Goal: Transaction & Acquisition: Obtain resource

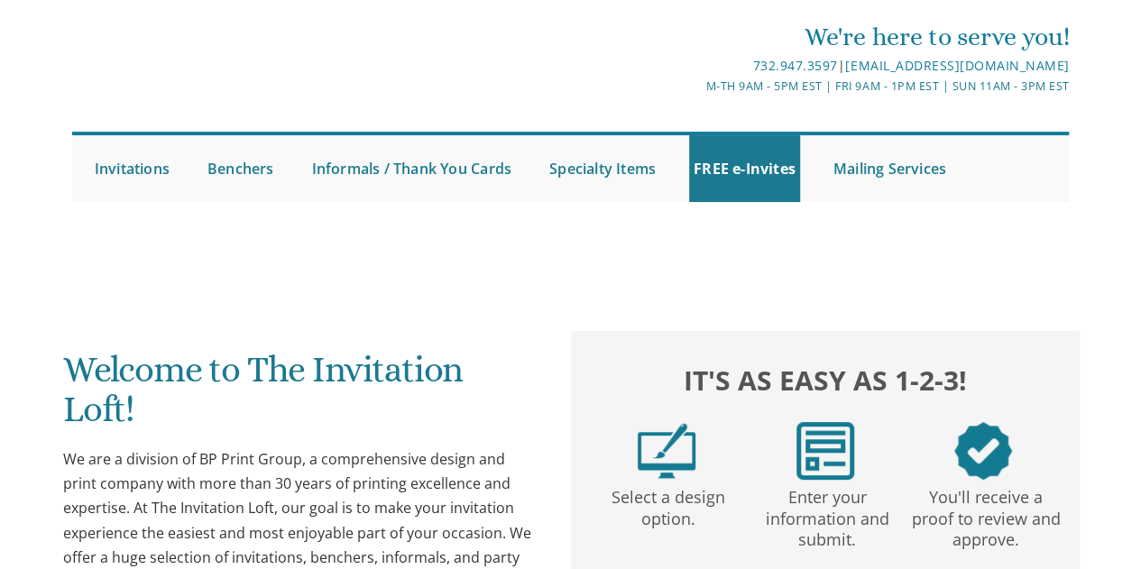
scroll to position [50, 0]
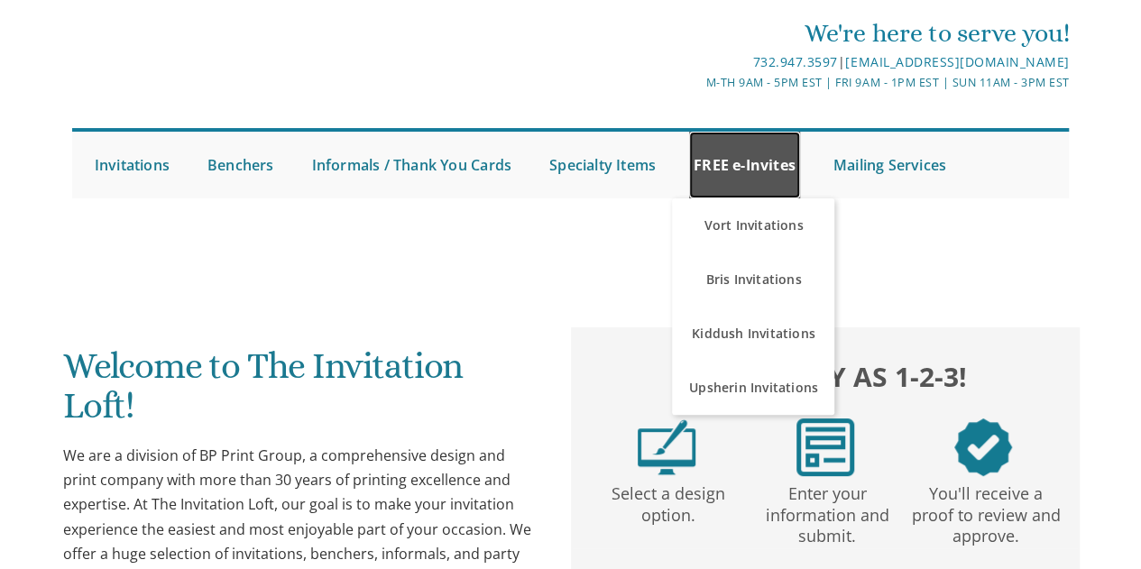
click at [748, 167] on link "FREE e-Invites" at bounding box center [744, 165] width 111 height 67
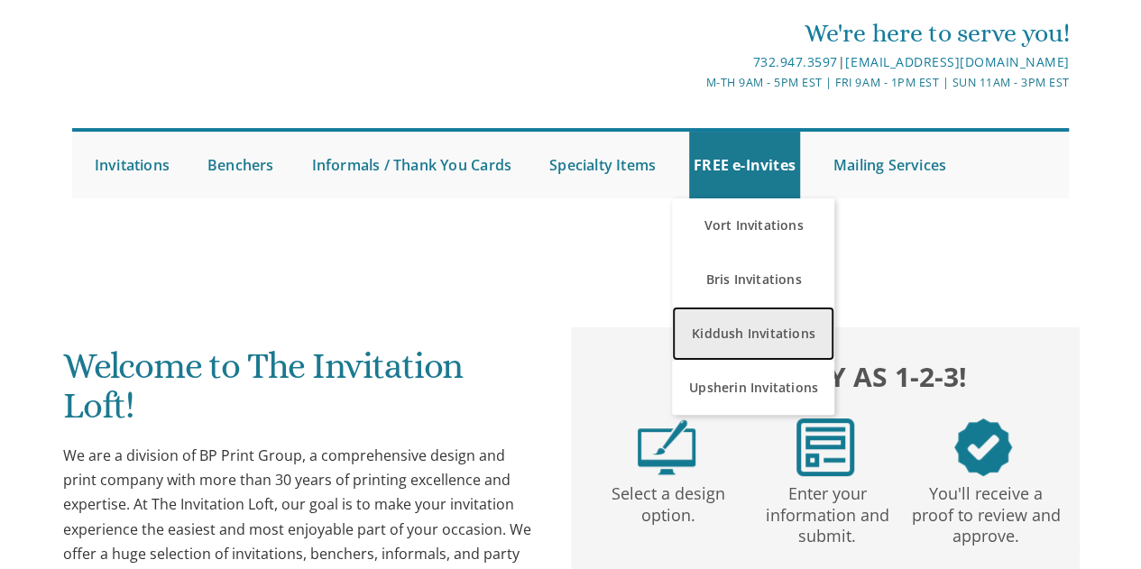
click at [743, 334] on link "Kiddush Invitations" at bounding box center [753, 334] width 162 height 54
click at [770, 330] on link "Kiddush Invitations" at bounding box center [753, 334] width 162 height 54
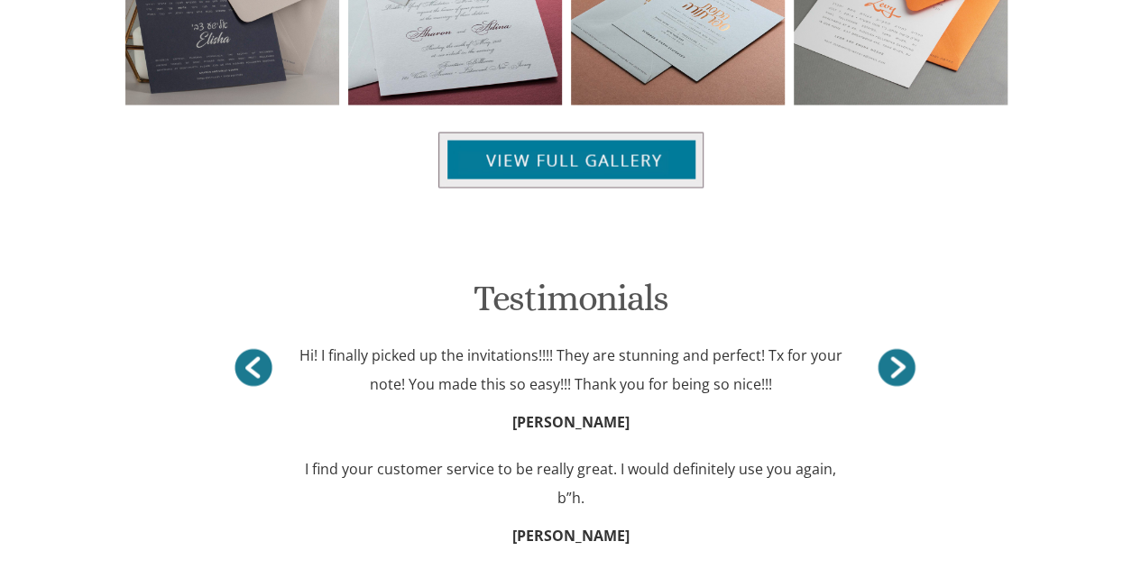
scroll to position [1587, 0]
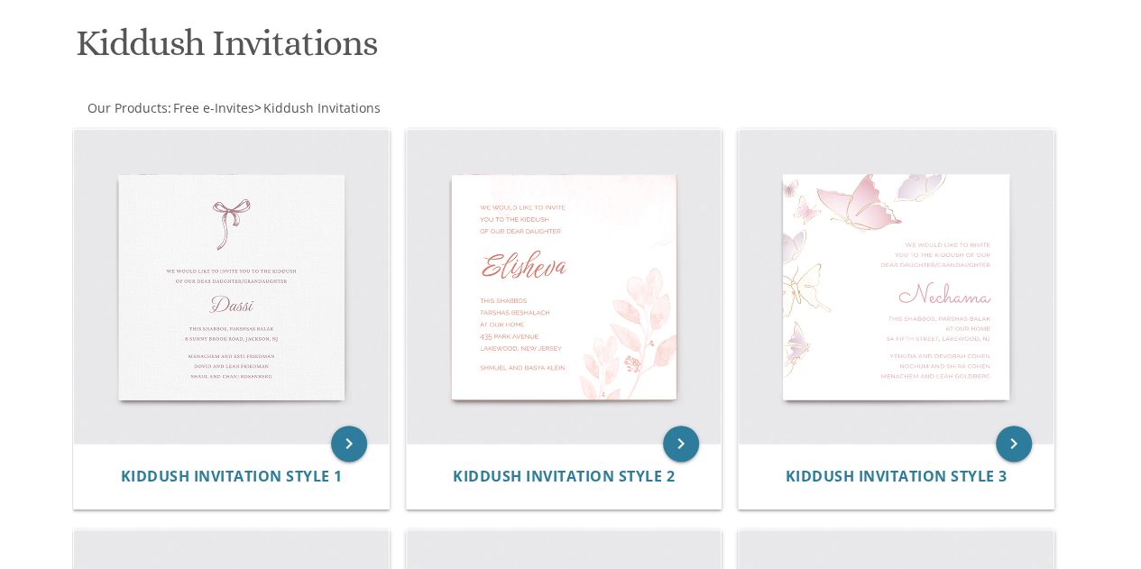
scroll to position [253, 0]
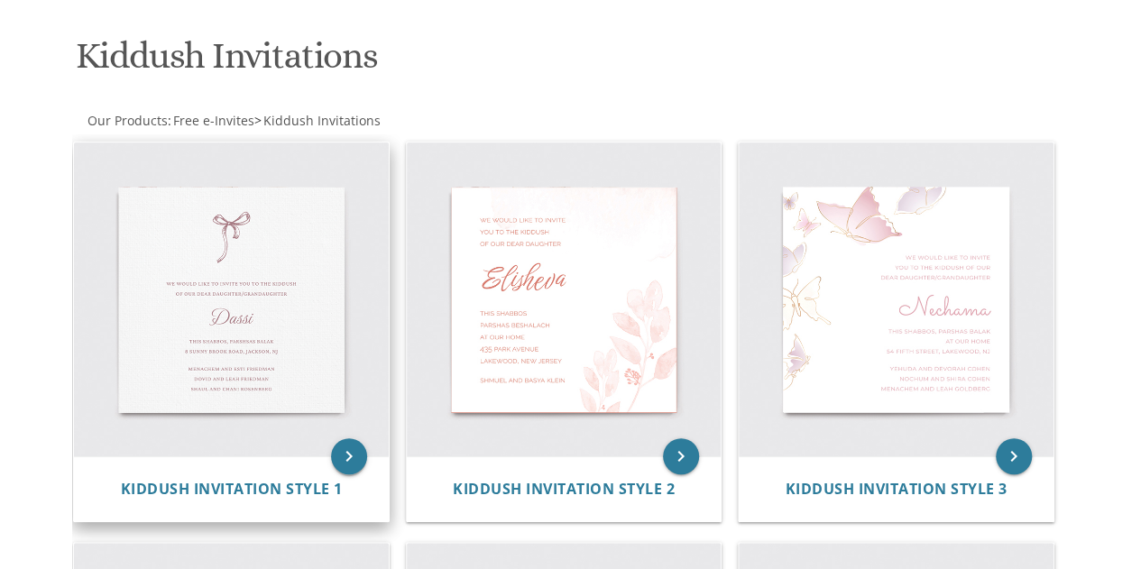
click at [339, 438] on icon "keyboard_arrow_right" at bounding box center [349, 456] width 36 height 36
click at [352, 438] on icon "keyboard_arrow_right" at bounding box center [349, 456] width 36 height 36
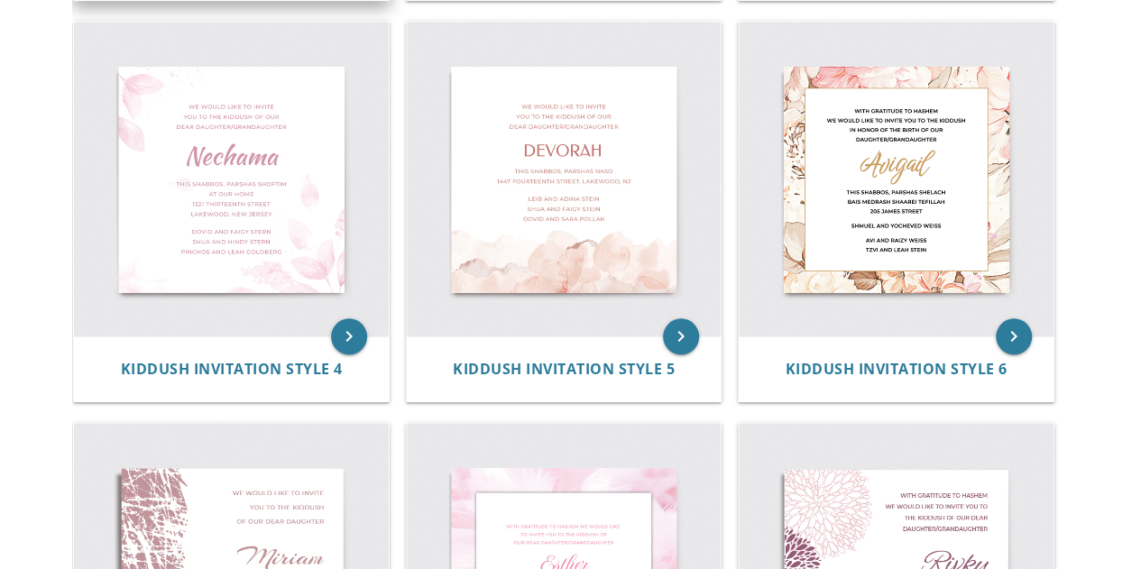
scroll to position [775, 0]
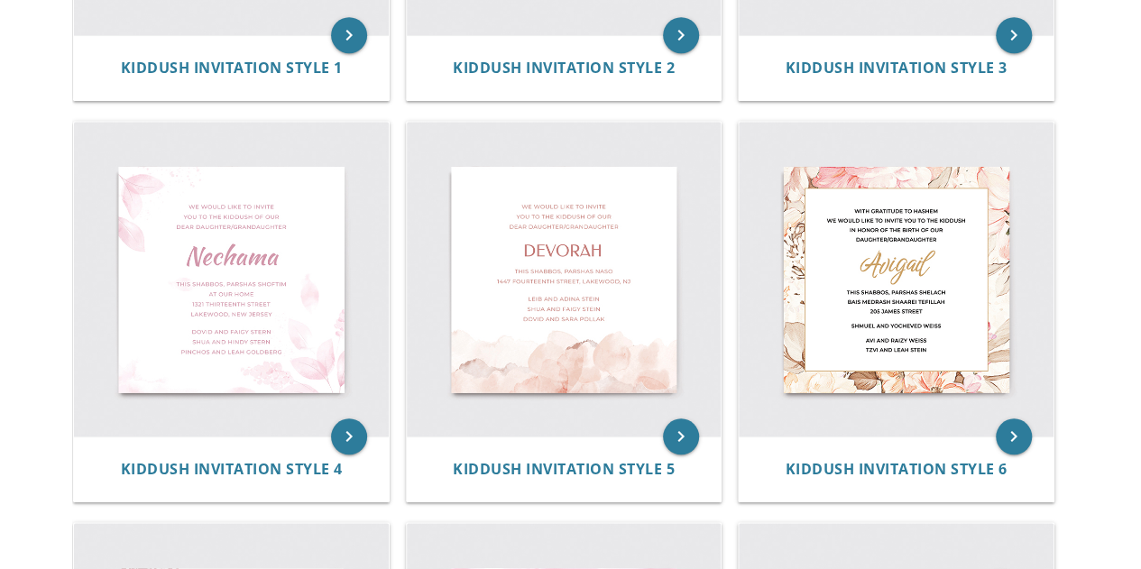
scroll to position [719, 0]
